Goal: Transaction & Acquisition: Purchase product/service

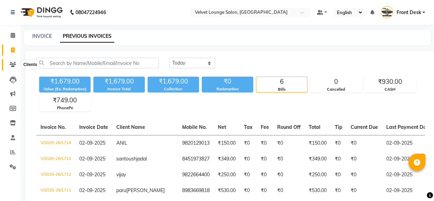
click at [7, 68] on span at bounding box center [13, 65] width 12 height 8
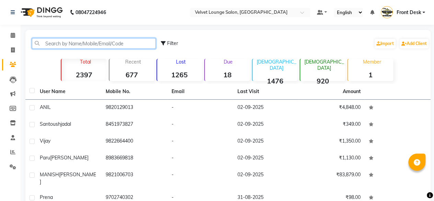
click at [64, 47] on input "text" at bounding box center [94, 43] width 124 height 11
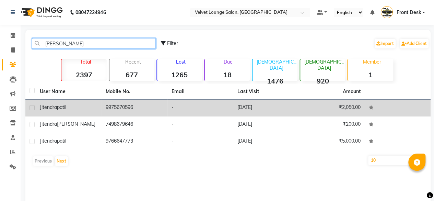
type input "[PERSON_NAME]"
click at [234, 110] on td "[DATE]" at bounding box center [266, 107] width 66 height 17
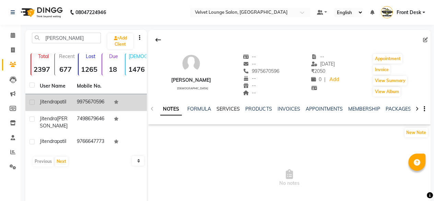
click at [235, 106] on link "SERVICES" at bounding box center [227, 109] width 23 height 6
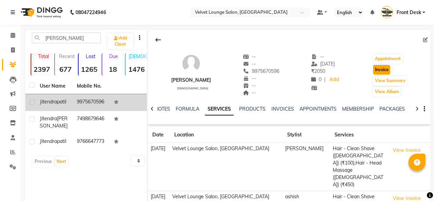
click at [382, 70] on button "Invoice" at bounding box center [381, 70] width 17 height 10
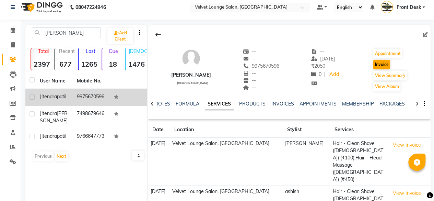
select select "5962"
select select "service"
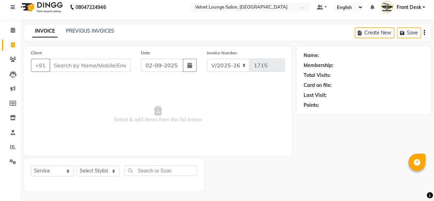
type input "9975670596"
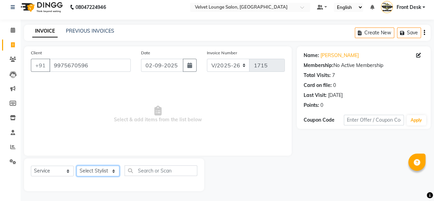
click at [99, 169] on select "Select Stylist [PERSON_NAME] [PERSON_NAME] [PERSON_NAME] Front Desk Jaya jyoti …" at bounding box center [98, 170] width 43 height 11
select select "42846"
click at [77, 165] on select "Select Stylist [PERSON_NAME] [PERSON_NAME] [PERSON_NAME] Front Desk Jaya jyoti …" at bounding box center [98, 170] width 43 height 11
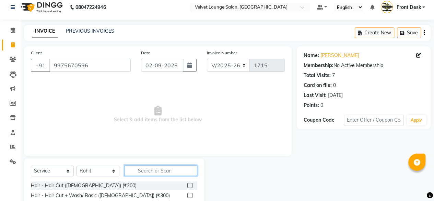
click at [180, 168] on input "text" at bounding box center [161, 170] width 73 height 11
type input "head"
click at [187, 184] on label at bounding box center [189, 185] width 5 height 5
click at [187, 184] on input "checkbox" at bounding box center [189, 185] width 4 height 4
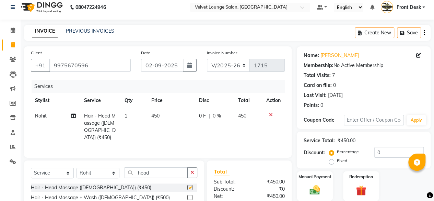
checkbox input "false"
click at [196, 116] on td "0 F | 0 %" at bounding box center [214, 126] width 39 height 37
select select "42846"
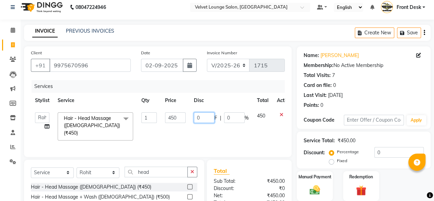
click at [197, 117] on input "0" at bounding box center [204, 117] width 21 height 11
type input "20"
type input "200"
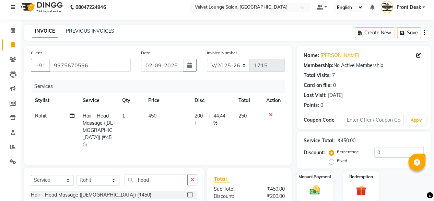
click at [198, 131] on td "200 F | 44.44 %" at bounding box center [212, 130] width 44 height 44
select select "42846"
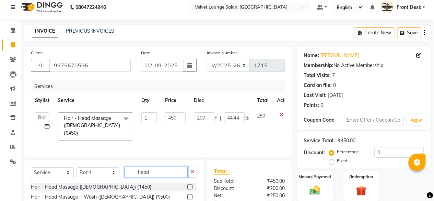
click at [169, 173] on input "head" at bounding box center [156, 171] width 63 height 11
type input "\"
type input "sty"
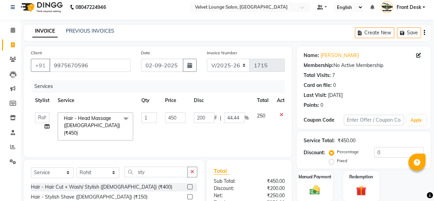
click at [188, 195] on label at bounding box center [189, 196] width 5 height 5
click at [188, 195] on input "checkbox" at bounding box center [189, 197] width 4 height 4
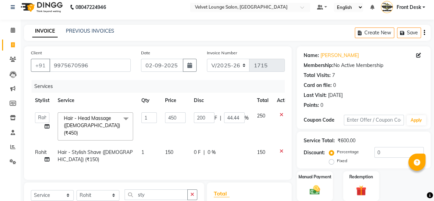
checkbox input "false"
click at [195, 149] on span "0 F" at bounding box center [197, 152] width 7 height 7
select select "42846"
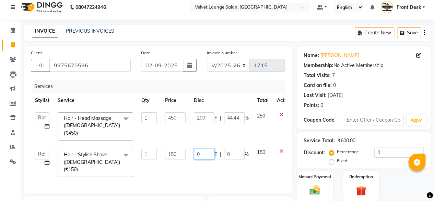
click at [198, 149] on input "0" at bounding box center [204, 154] width 21 height 11
type input "50"
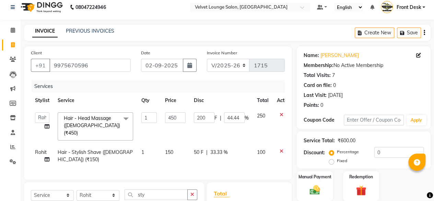
click at [220, 167] on div "Services Stylist Service Qty Price Disc Total Action [PERSON_NAME] [PERSON_NAME…" at bounding box center [158, 126] width 254 height 93
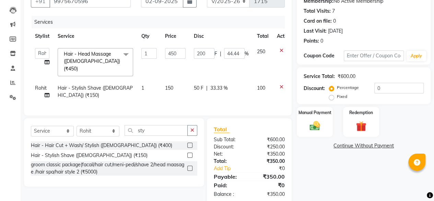
scroll to position [80, 0]
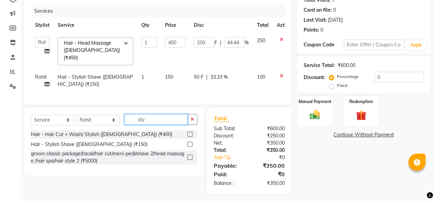
click at [182, 118] on input "sty" at bounding box center [156, 119] width 63 height 11
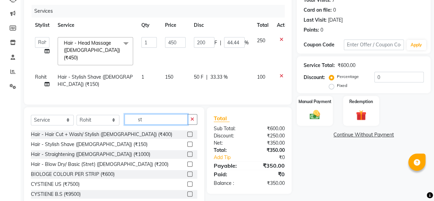
type input "s"
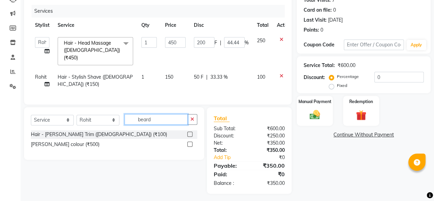
type input "beard"
click at [191, 141] on label at bounding box center [189, 143] width 5 height 5
click at [191, 142] on input "checkbox" at bounding box center [189, 144] width 4 height 4
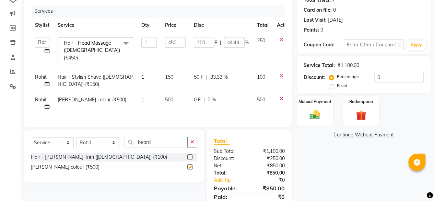
checkbox input "false"
click at [193, 93] on td "0 F | 0 %" at bounding box center [221, 103] width 63 height 23
select select "42846"
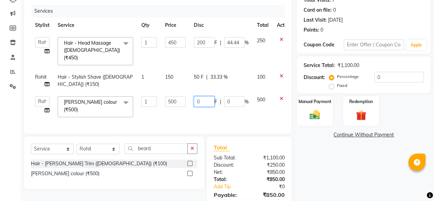
click at [196, 96] on input "0" at bounding box center [204, 101] width 21 height 11
type input "400"
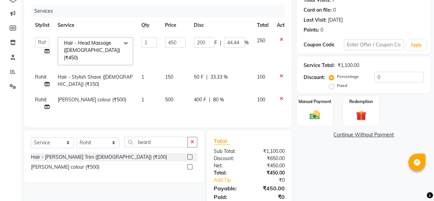
click at [337, 175] on div "Name: [PERSON_NAME] Membership: No Active Membership Total Visits: 7 Card on fi…" at bounding box center [366, 93] width 139 height 245
click at [197, 96] on span "400 F" at bounding box center [200, 99] width 12 height 7
select select "42846"
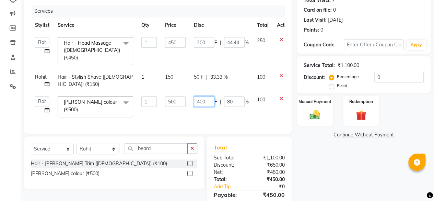
click at [203, 96] on input "400" at bounding box center [204, 101] width 21 height 11
type input "450"
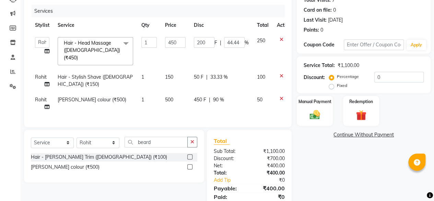
click at [243, 133] on div "Total Sub Total: ₹1,100.00 Discount: ₹700.00 Net: ₹400.00 Total: ₹400.00 Add Ti…" at bounding box center [249, 173] width 85 height 86
click at [199, 96] on span "450 F" at bounding box center [200, 99] width 12 height 7
select select "42846"
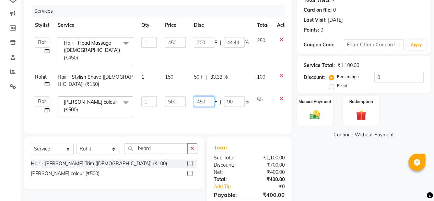
click at [204, 96] on input "450" at bounding box center [204, 101] width 21 height 11
type input "4"
type input "250"
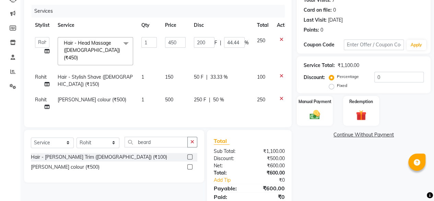
click at [300, 149] on div "Name: [PERSON_NAME] Membership: No Active Membership Total Visits: 7 Card on fi…" at bounding box center [366, 93] width 139 height 245
click at [199, 96] on span "250 F" at bounding box center [200, 99] width 12 height 7
select select "42846"
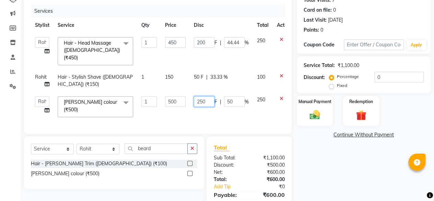
click at [205, 96] on input "250" at bounding box center [204, 101] width 21 height 11
type input "2"
type input "1"
type input "350"
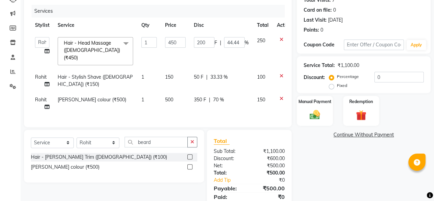
click at [314, 185] on div "Name: [PERSON_NAME] Membership: No Active Membership Total Visits: 7 Card on fi…" at bounding box center [366, 93] width 139 height 245
click at [310, 118] on img at bounding box center [314, 114] width 17 height 12
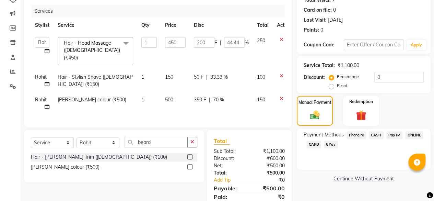
click at [374, 133] on span "CASH" at bounding box center [376, 135] width 15 height 8
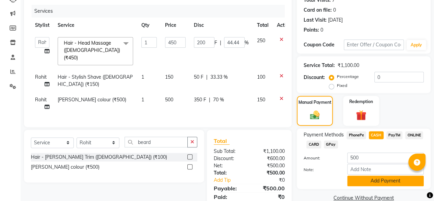
click at [374, 182] on button "Add Payment" at bounding box center [385, 180] width 77 height 11
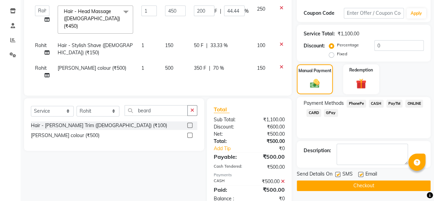
scroll to position [127, 0]
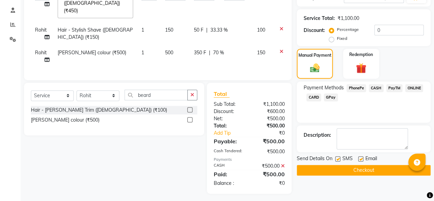
click at [389, 174] on button "Checkout" at bounding box center [364, 170] width 134 height 11
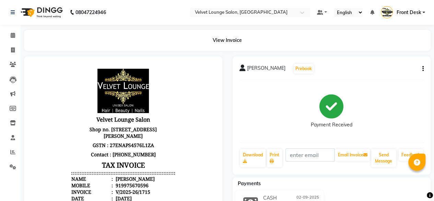
click at [0, 69] on li "Clients" at bounding box center [10, 64] width 21 height 15
click at [12, 68] on span at bounding box center [13, 65] width 12 height 8
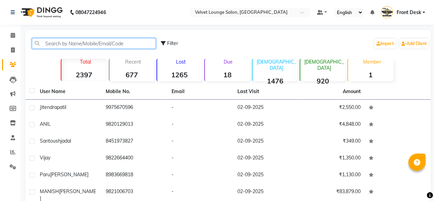
click at [75, 48] on input "text" at bounding box center [94, 43] width 124 height 11
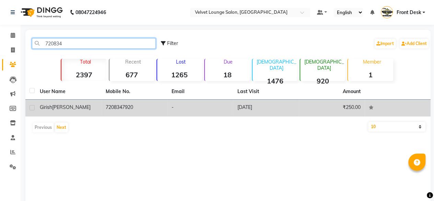
type input "720834"
click at [298, 110] on td "[DATE]" at bounding box center [266, 107] width 66 height 17
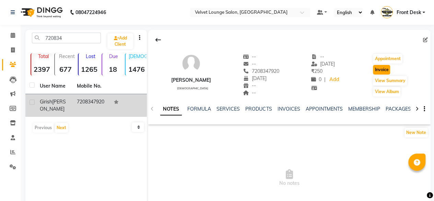
click at [390, 68] on button "Invoice" at bounding box center [381, 70] width 17 height 10
select select "5962"
select select "service"
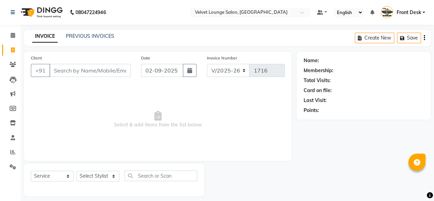
scroll to position [5, 0]
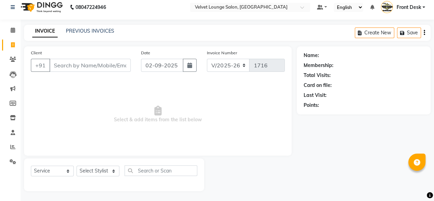
type input "7208347920"
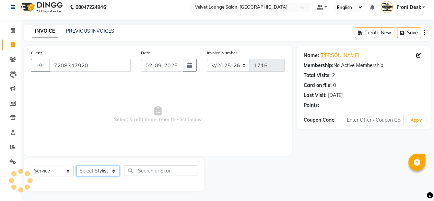
click at [97, 173] on select "Select Stylist [PERSON_NAME] [PERSON_NAME] [PERSON_NAME] Front Desk Jaya jyoti …" at bounding box center [98, 170] width 43 height 11
select select "86704"
click at [77, 165] on select "Select Stylist [PERSON_NAME] [PERSON_NAME] [PERSON_NAME] Front Desk Jaya jyoti …" at bounding box center [98, 170] width 43 height 11
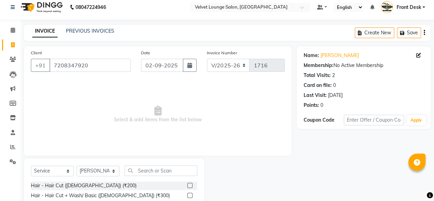
click at [165, 144] on span "Select & add items from the list below" at bounding box center [158, 114] width 254 height 69
click at [187, 184] on label at bounding box center [189, 185] width 5 height 5
click at [187, 184] on input "checkbox" at bounding box center [189, 185] width 4 height 4
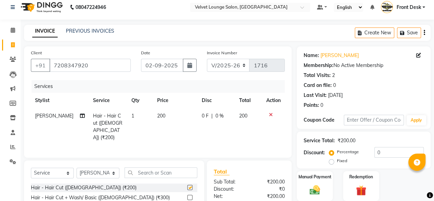
checkbox input "false"
click at [202, 117] on span "0 F" at bounding box center [205, 115] width 7 height 7
select select "86704"
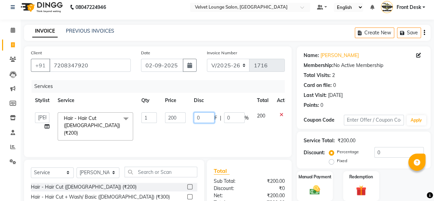
click at [194, 115] on input "0" at bounding box center [204, 117] width 21 height 11
type input "50"
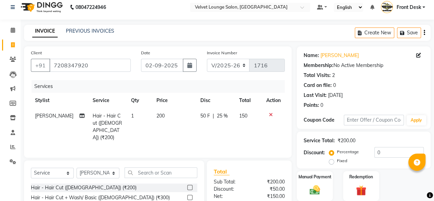
click at [318, 194] on img at bounding box center [314, 190] width 17 height 12
drag, startPoint x: 431, startPoint y: 186, endPoint x: 436, endPoint y: 188, distance: 5.7
click at [434, 188] on html "08047224946 Select Location × Velvet Lounge Salon, Shiv Mandir Road Default Pan…" at bounding box center [217, 95] width 434 height 201
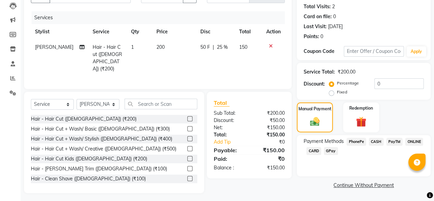
click at [357, 142] on span "PhonePe" at bounding box center [356, 142] width 20 height 8
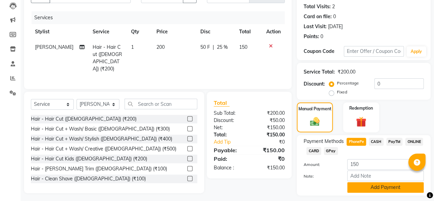
click at [377, 186] on button "Add Payment" at bounding box center [385, 187] width 77 height 11
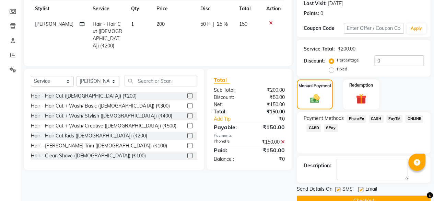
scroll to position [111, 0]
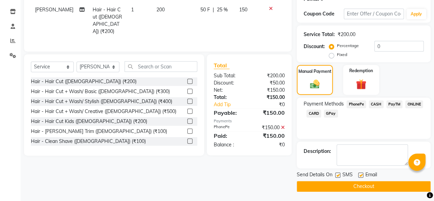
click at [412, 189] on button "Checkout" at bounding box center [364, 186] width 134 height 11
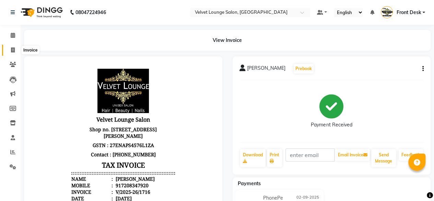
click at [9, 48] on span at bounding box center [13, 50] width 12 height 8
select select "service"
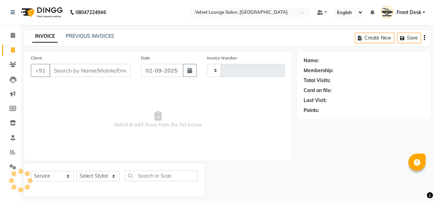
scroll to position [5, 0]
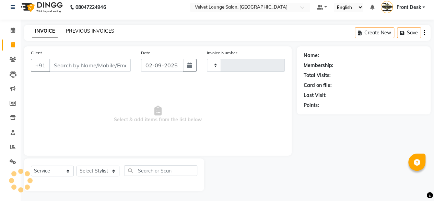
type input "1717"
select select "5962"
click at [103, 30] on link "PREVIOUS INVOICES" at bounding box center [90, 31] width 48 height 6
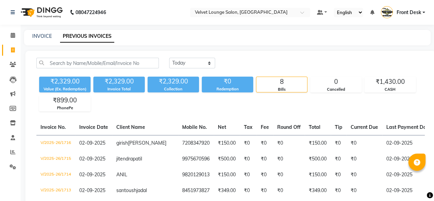
click at [402, 11] on span "Front Desk" at bounding box center [408, 12] width 25 height 7
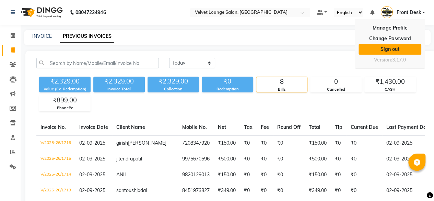
click at [389, 50] on link "Sign out" at bounding box center [389, 49] width 63 height 11
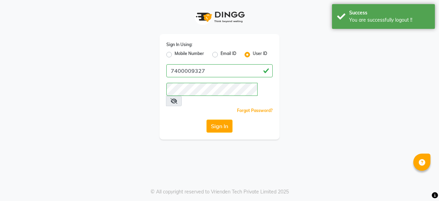
click at [175, 56] on label "Mobile Number" at bounding box center [190, 54] width 30 height 8
click at [175, 55] on input "Mobile Number" at bounding box center [177, 52] width 4 height 4
radio input "true"
radio input "false"
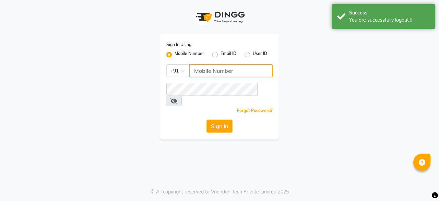
click at [208, 70] on input "Username" at bounding box center [230, 70] width 83 height 13
type input "7777092199"
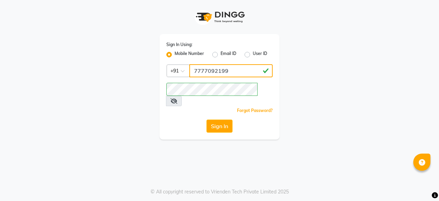
click at [227, 69] on input "7777092199" at bounding box center [230, 70] width 83 height 13
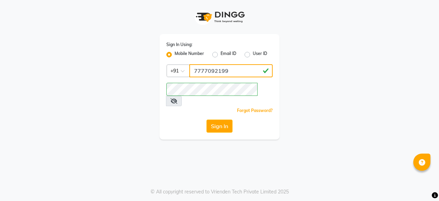
click at [227, 69] on input "7777092199" at bounding box center [230, 70] width 83 height 13
click at [226, 70] on input "7777092199" at bounding box center [230, 70] width 83 height 13
click at [226, 69] on input "7777092199" at bounding box center [230, 70] width 83 height 13
click at [226, 73] on input "7777092199" at bounding box center [230, 70] width 83 height 13
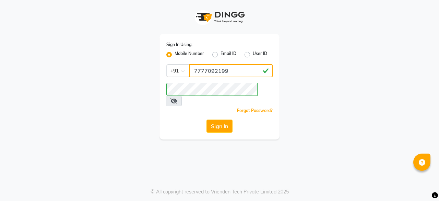
click at [226, 73] on input "7777092199" at bounding box center [230, 70] width 83 height 13
click at [180, 107] on div "Forgot Password?" at bounding box center [219, 110] width 106 height 7
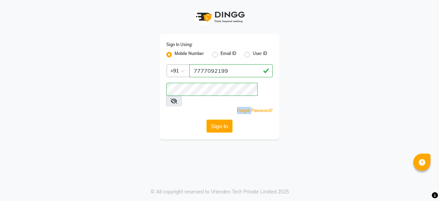
click at [180, 107] on div "Forgot Password?" at bounding box center [219, 110] width 106 height 7
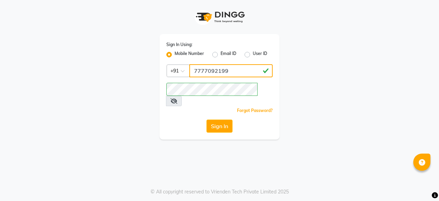
click at [224, 70] on input "7777092199" at bounding box center [230, 70] width 83 height 13
click at [168, 119] on div "Sign In" at bounding box center [219, 125] width 106 height 13
click at [224, 119] on button "Sign In" at bounding box center [220, 125] width 26 height 13
